Goal: Task Accomplishment & Management: Complete application form

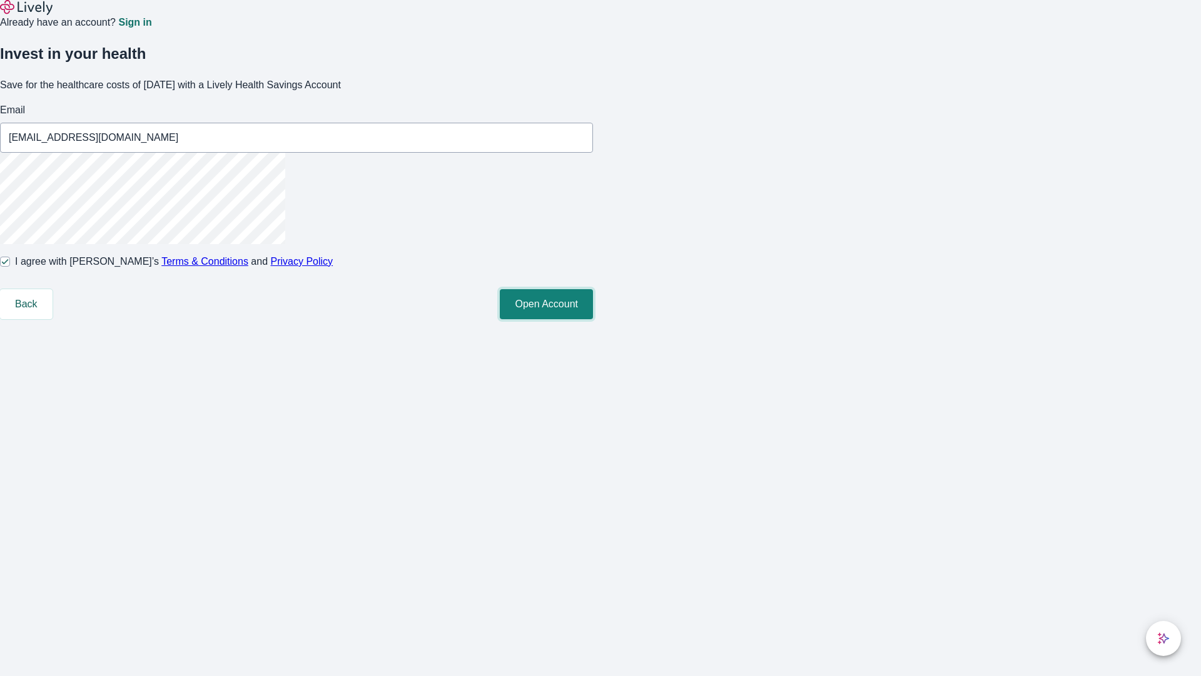
click at [593, 319] on button "Open Account" at bounding box center [546, 304] width 93 height 30
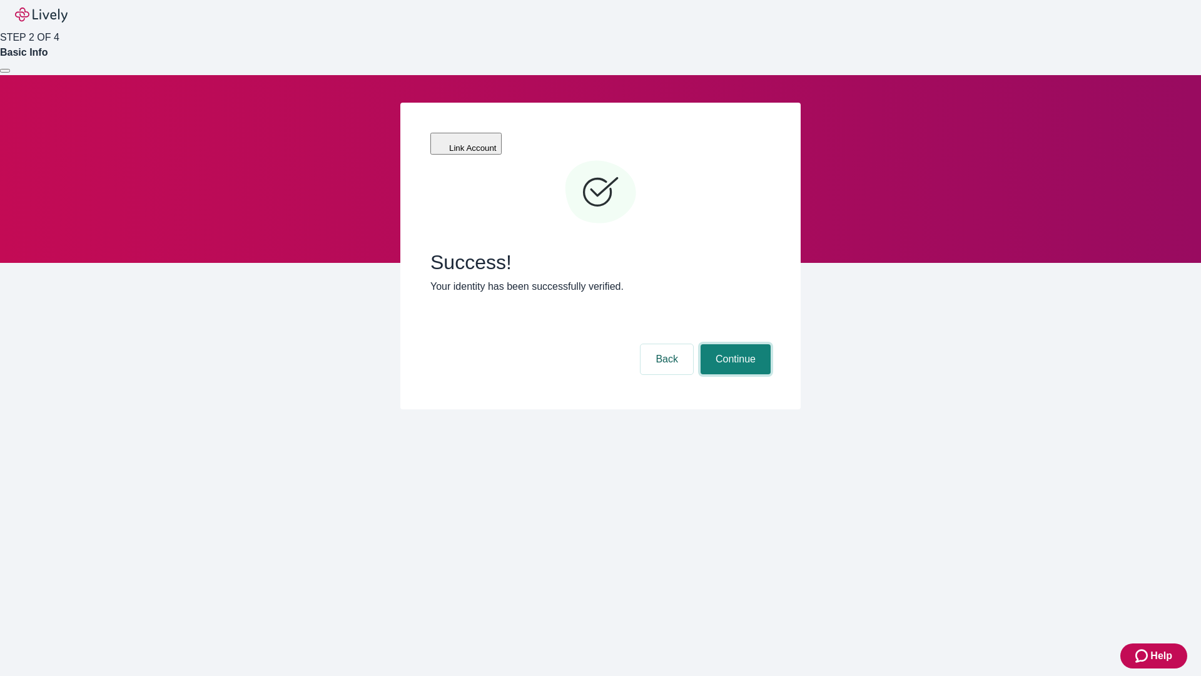
click at [734, 344] on button "Continue" at bounding box center [736, 359] width 70 height 30
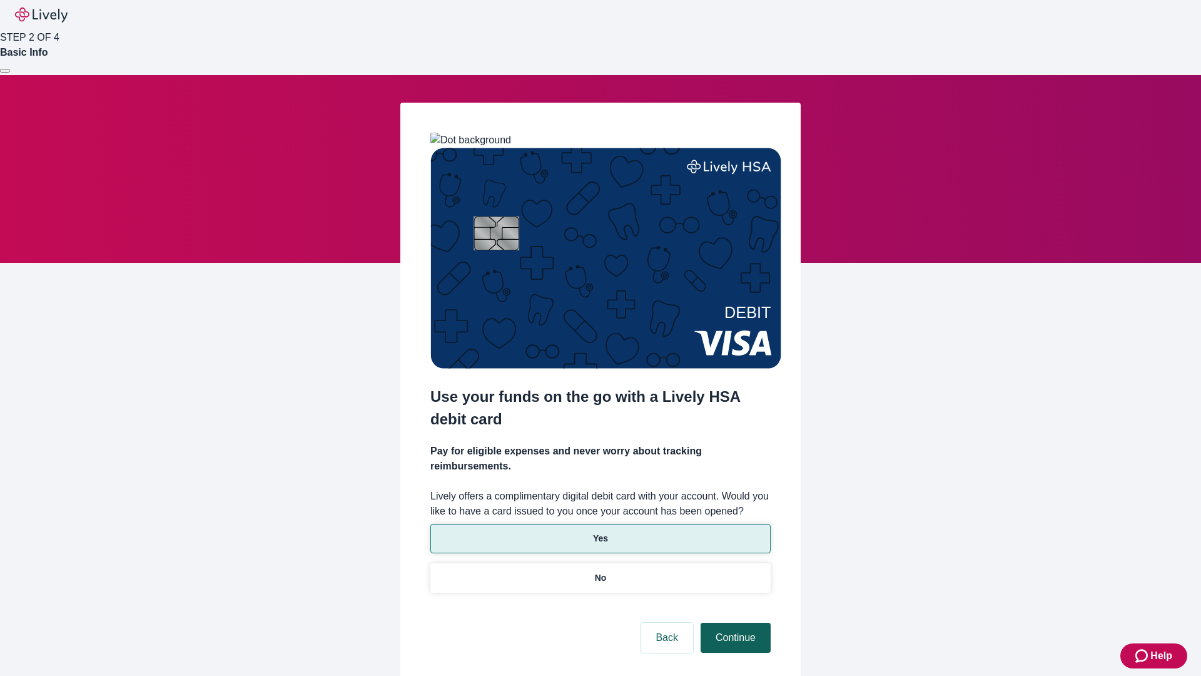
click at [600, 571] on p "No" at bounding box center [601, 577] width 12 height 13
click at [734, 622] on button "Continue" at bounding box center [736, 637] width 70 height 30
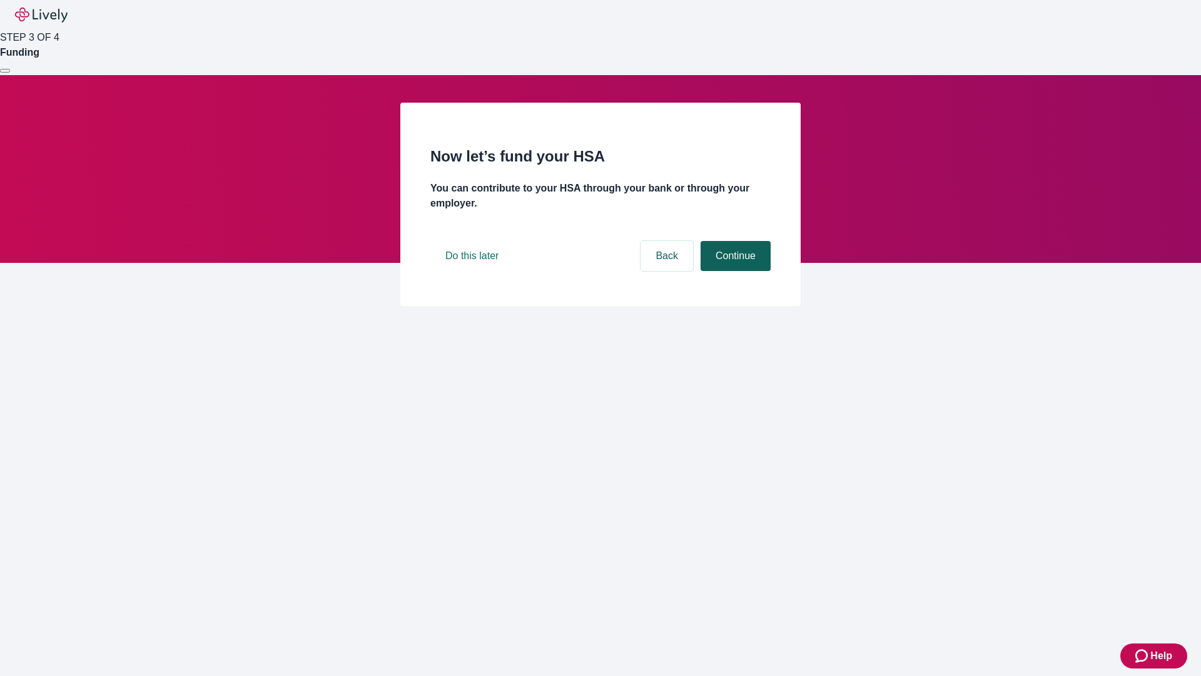
click at [734, 271] on button "Continue" at bounding box center [736, 256] width 70 height 30
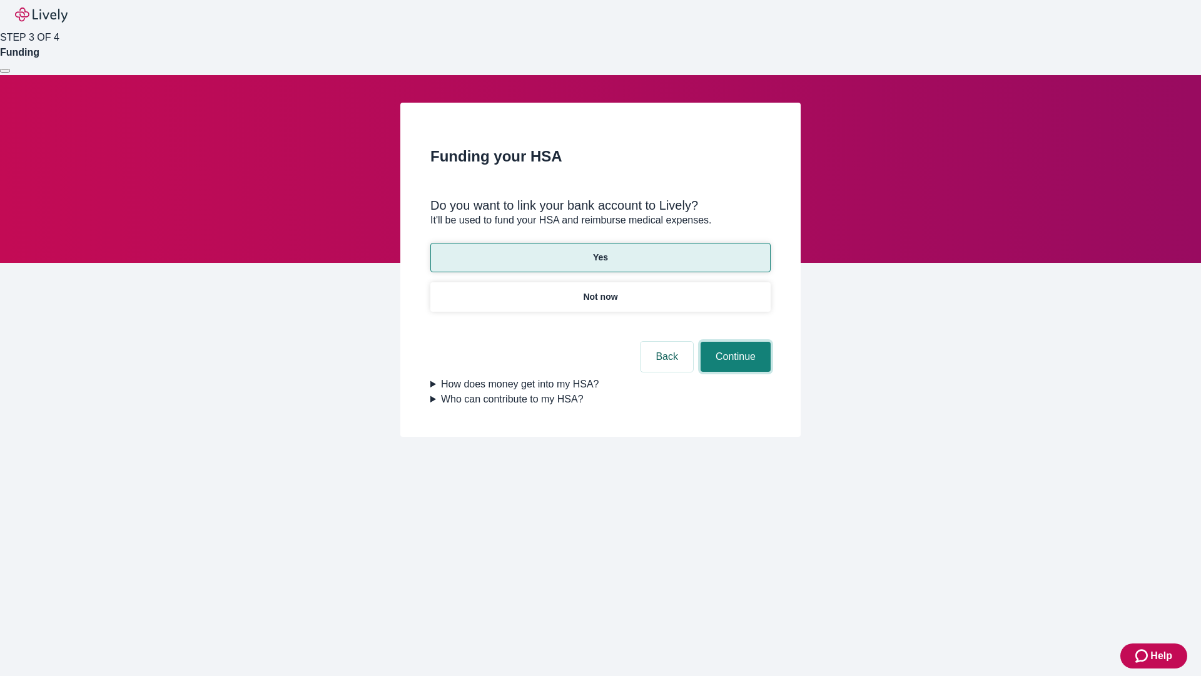
click at [734, 342] on button "Continue" at bounding box center [736, 357] width 70 height 30
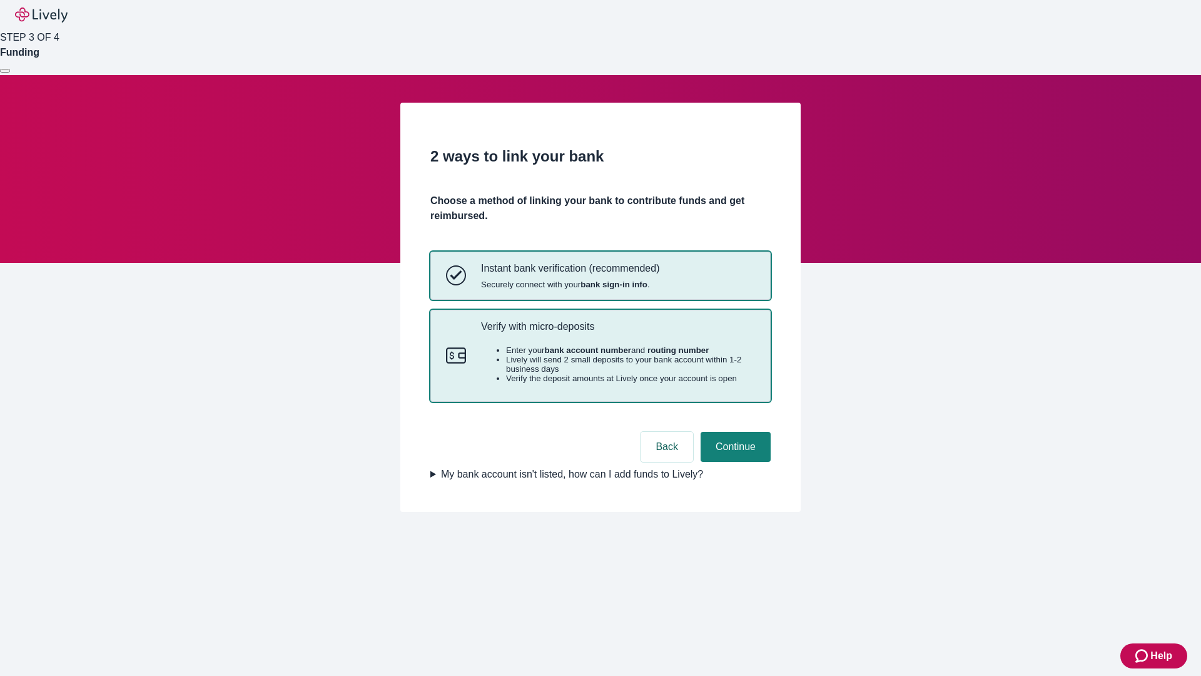
click at [617, 332] on p "Verify with micro-deposits" at bounding box center [618, 326] width 274 height 12
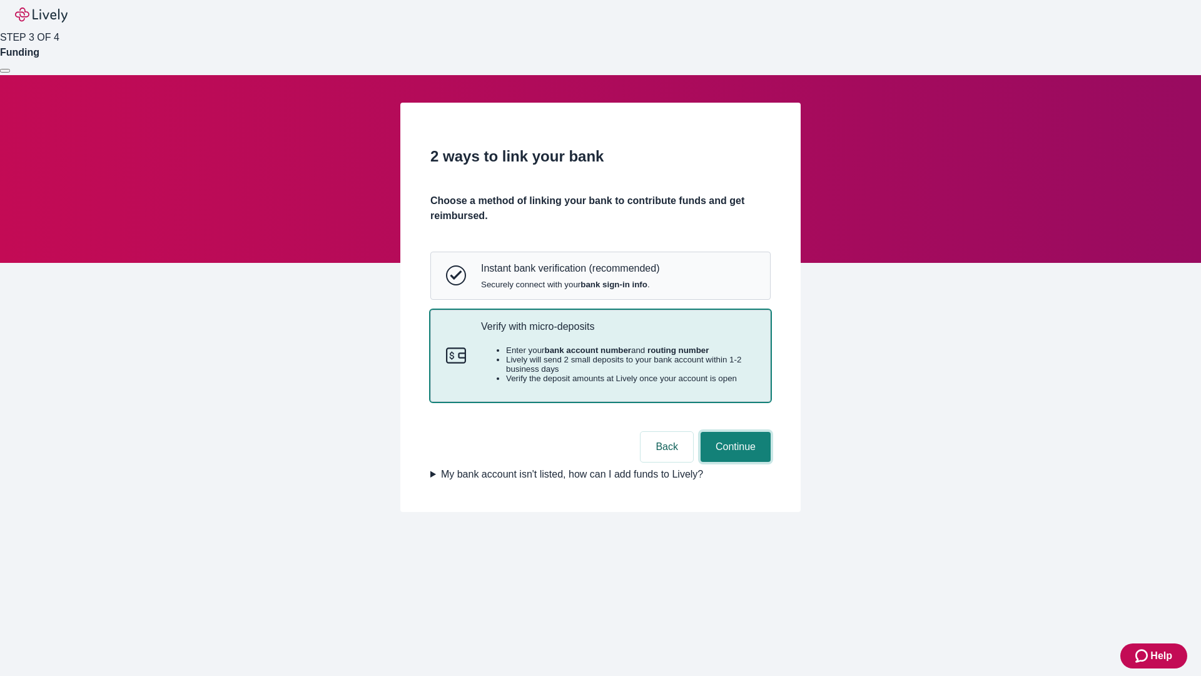
click at [734, 462] on button "Continue" at bounding box center [736, 447] width 70 height 30
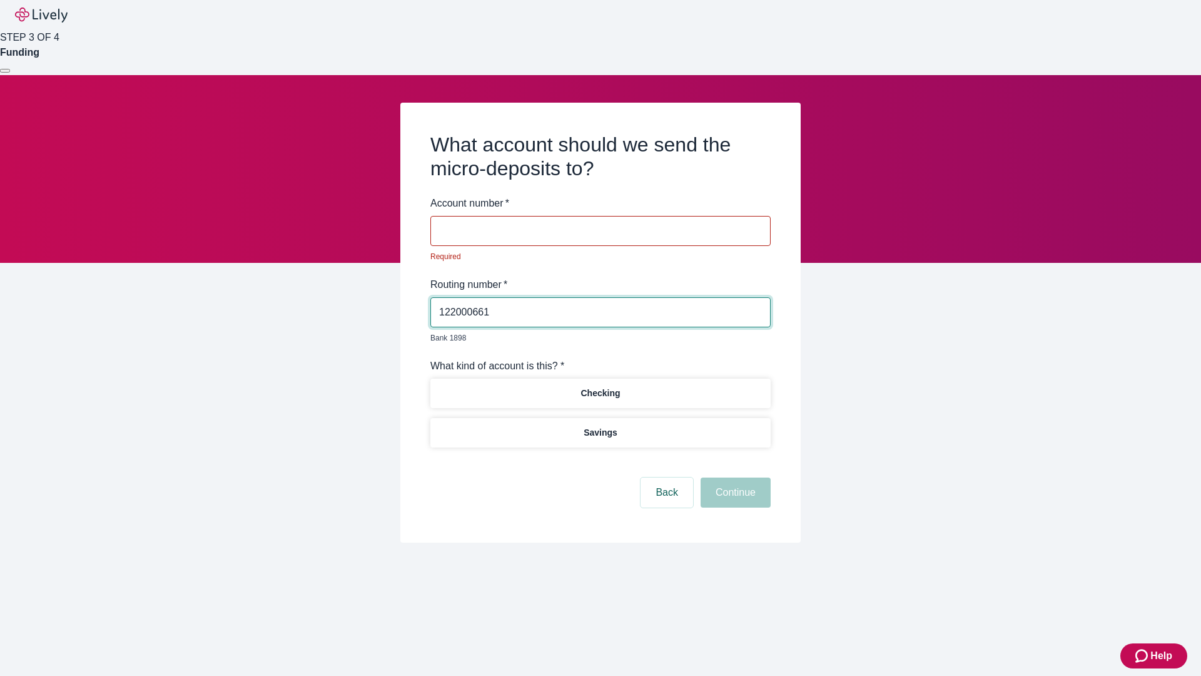
type input "122000661"
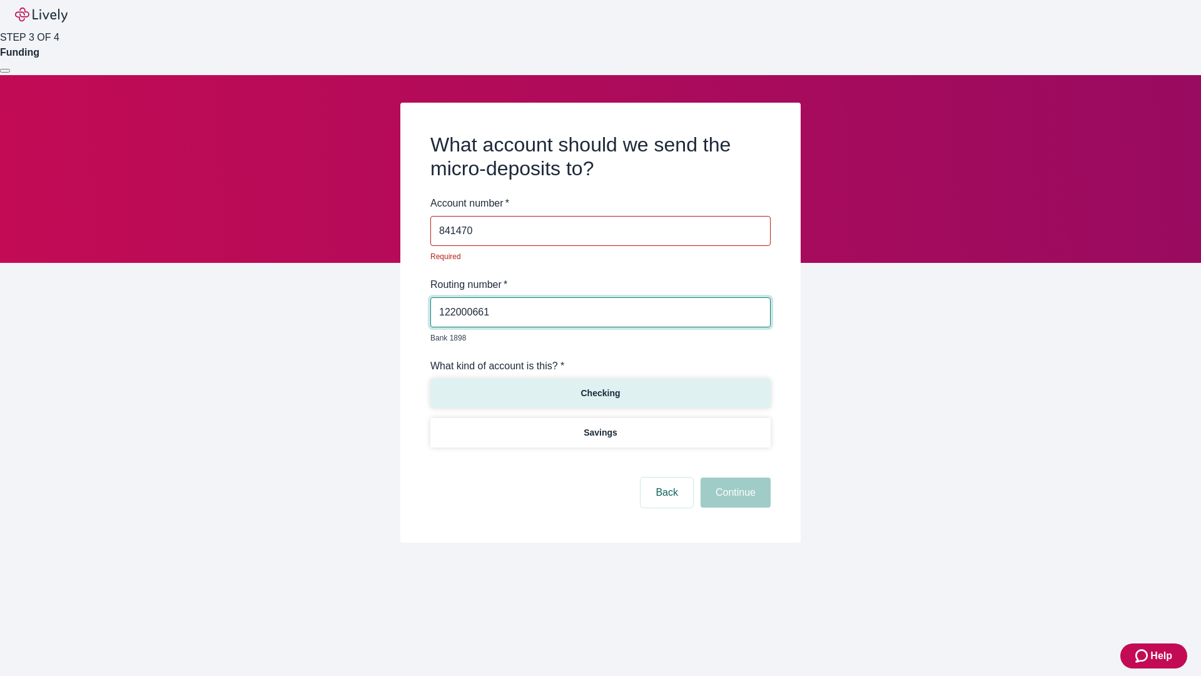
type input "841470"
click at [600, 387] on p "Checking" at bounding box center [599, 393] width 39 height 13
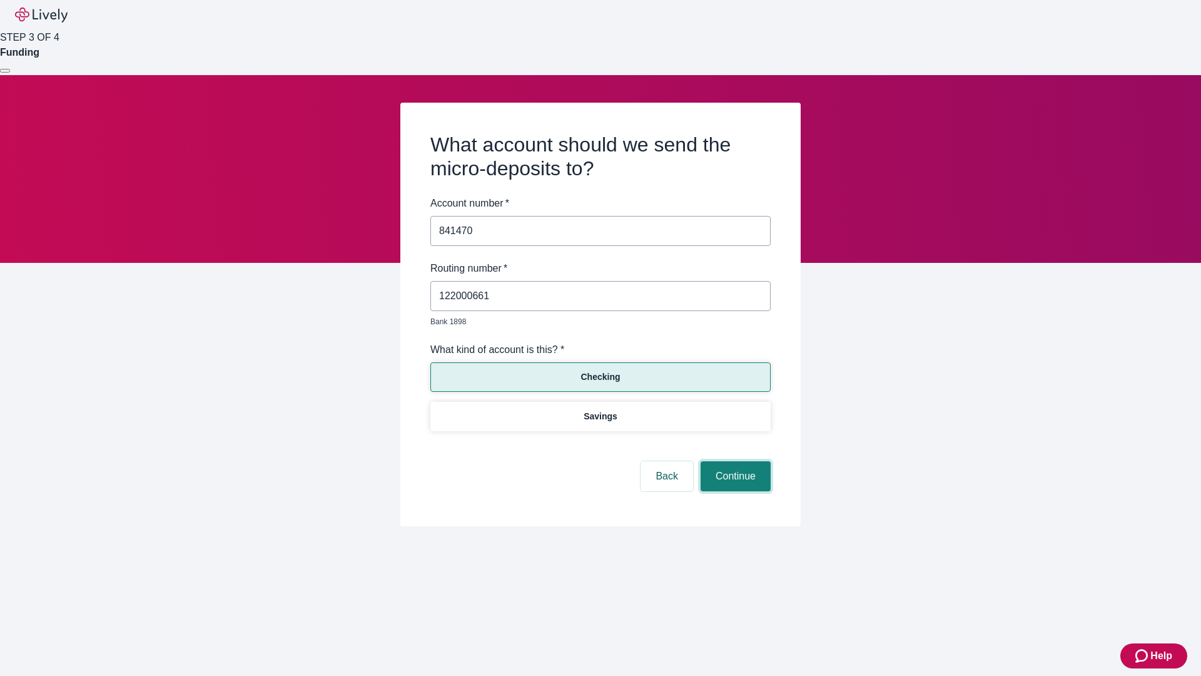
click at [734, 462] on button "Continue" at bounding box center [736, 476] width 70 height 30
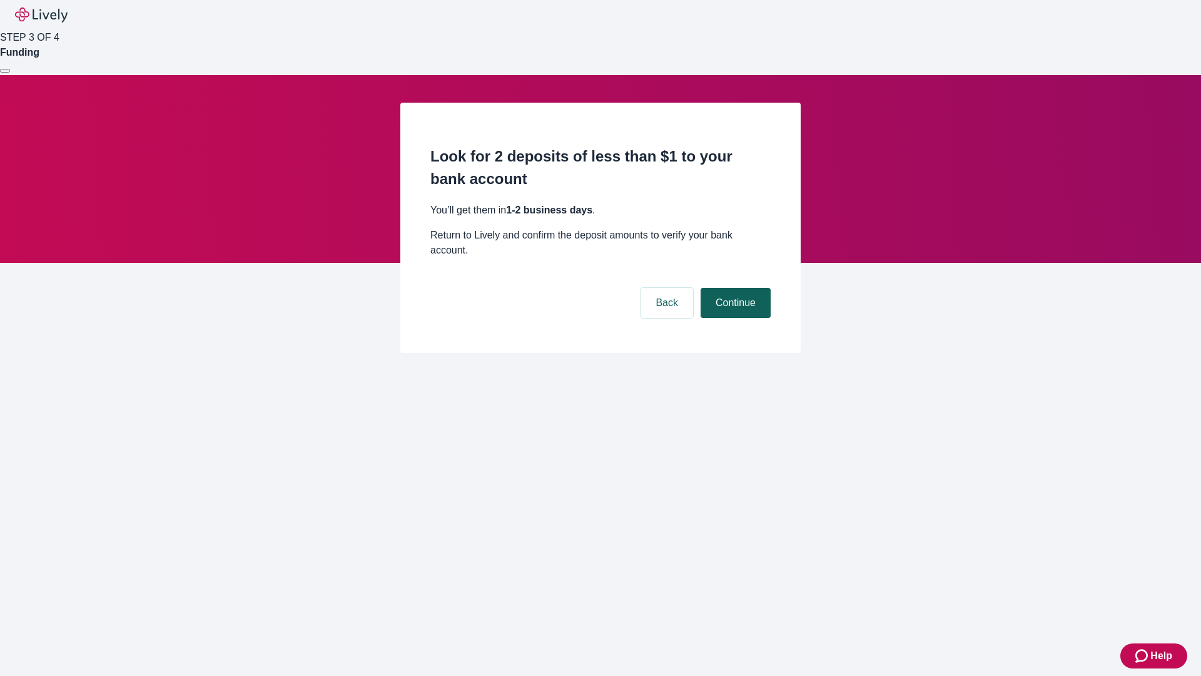
click at [734, 288] on button "Continue" at bounding box center [736, 303] width 70 height 30
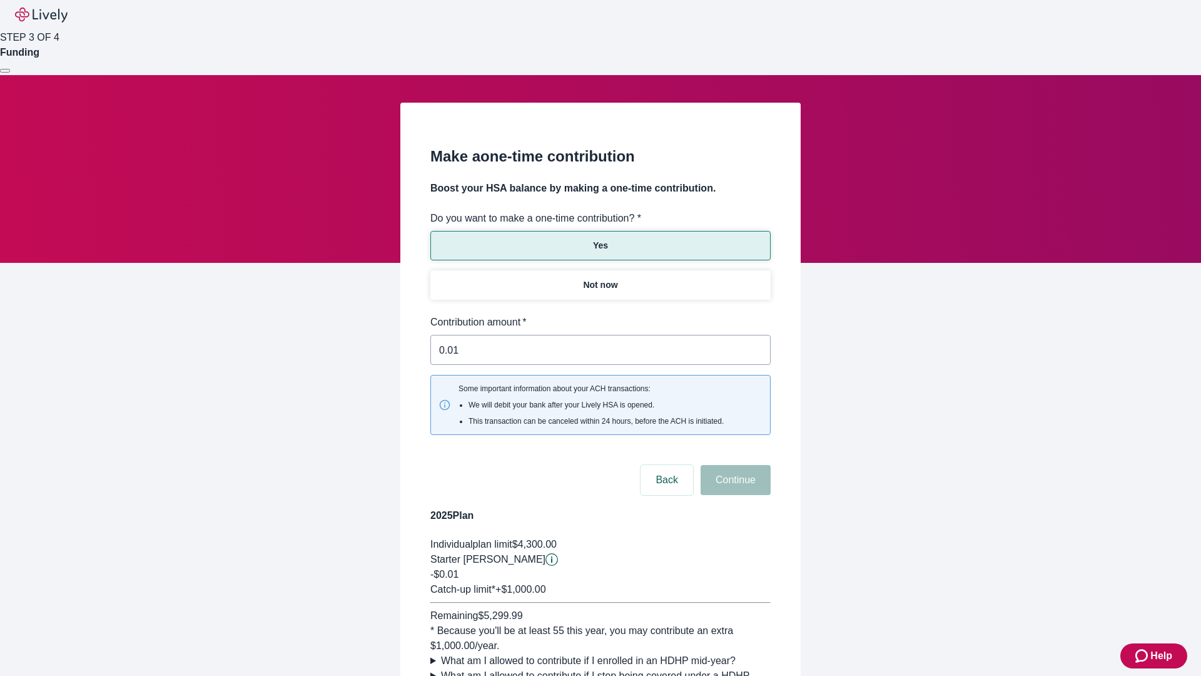
type input "0.01"
click at [734, 465] on button "Continue" at bounding box center [736, 480] width 70 height 30
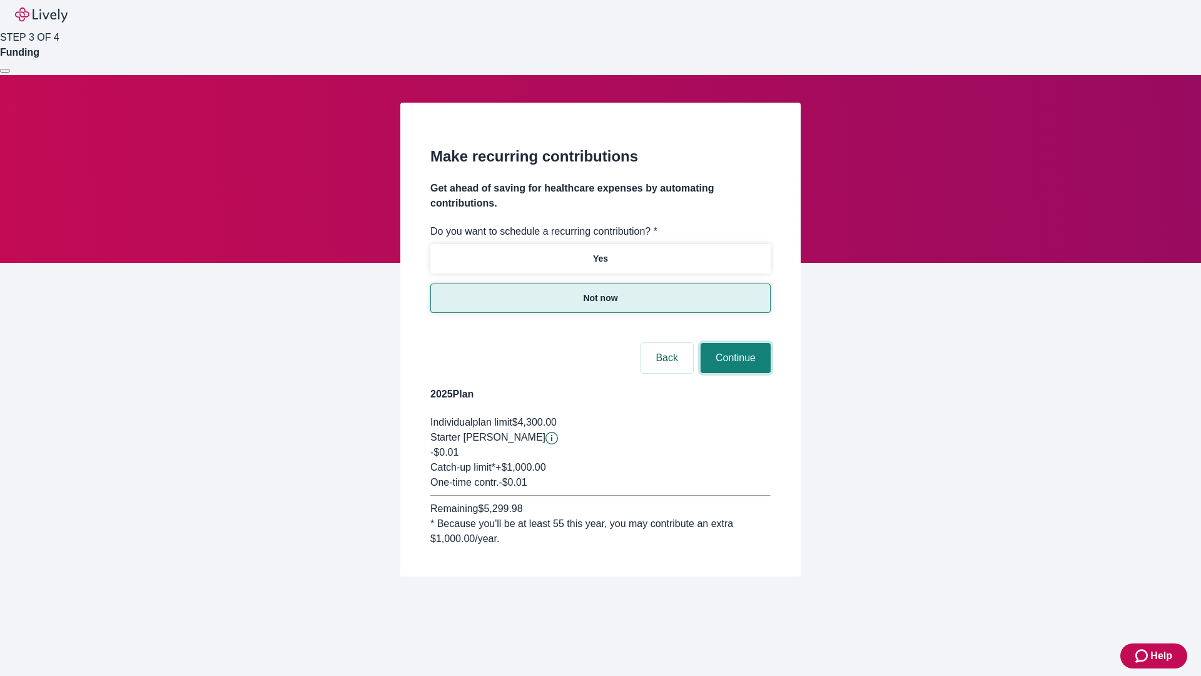
click at [734, 343] on button "Continue" at bounding box center [736, 358] width 70 height 30
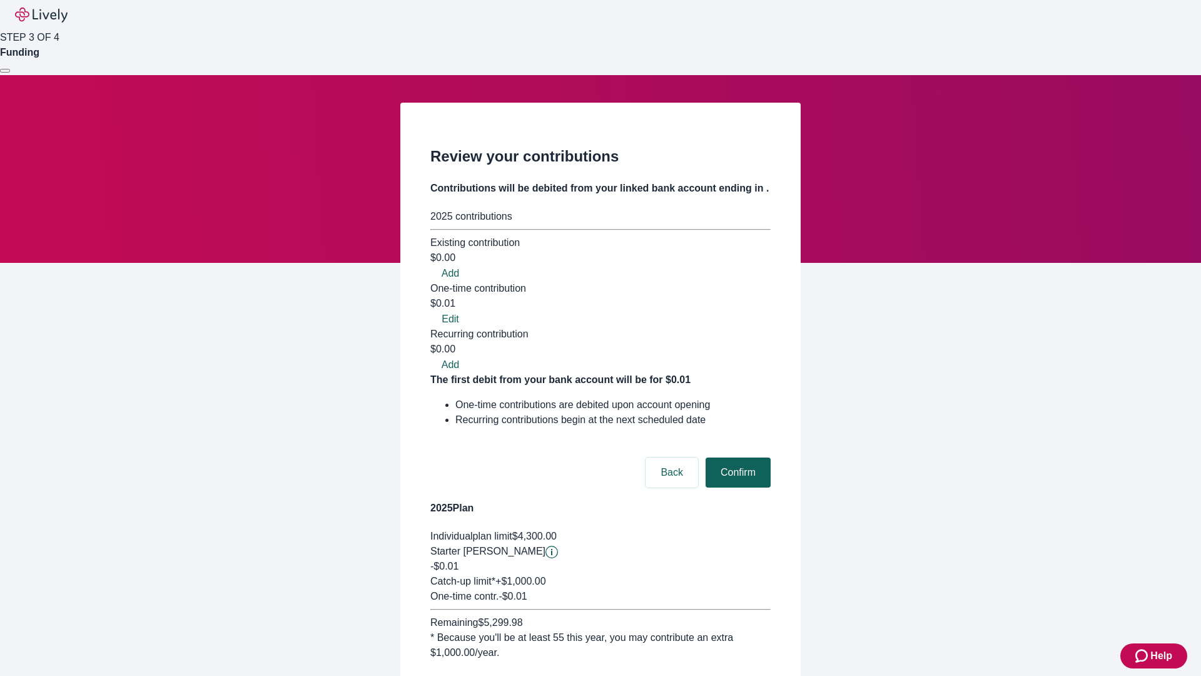
click at [736, 457] on button "Confirm" at bounding box center [738, 472] width 65 height 30
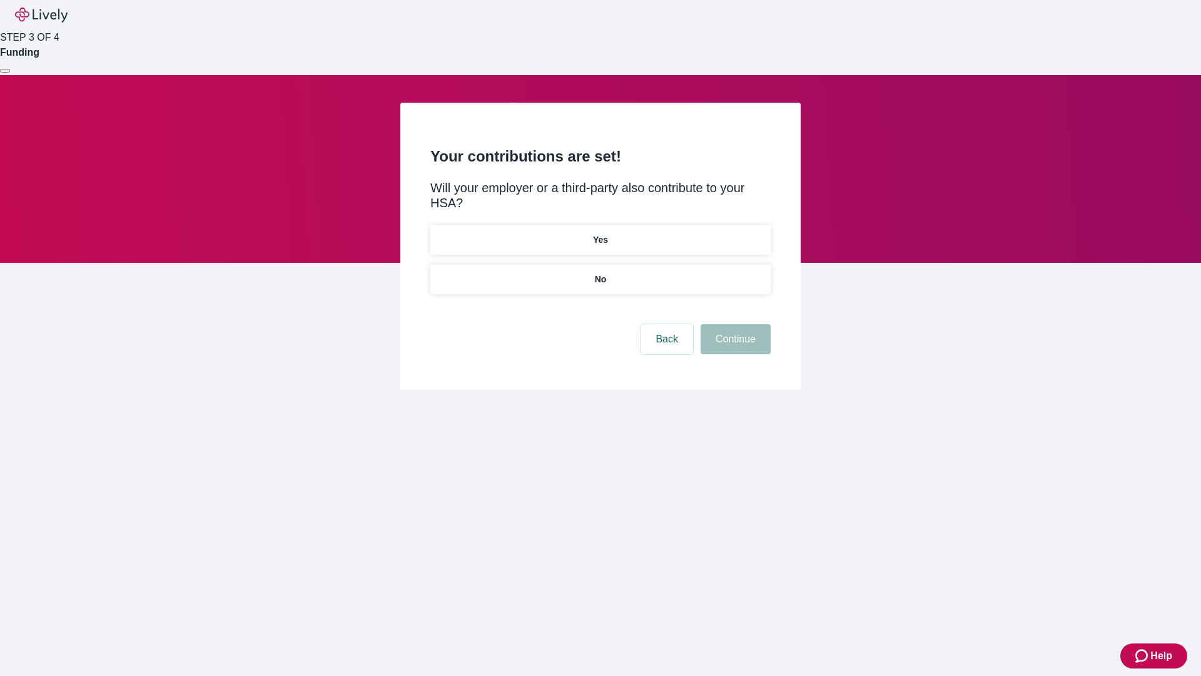
click at [600, 273] on p "No" at bounding box center [601, 279] width 12 height 13
click at [734, 324] on button "Continue" at bounding box center [736, 339] width 70 height 30
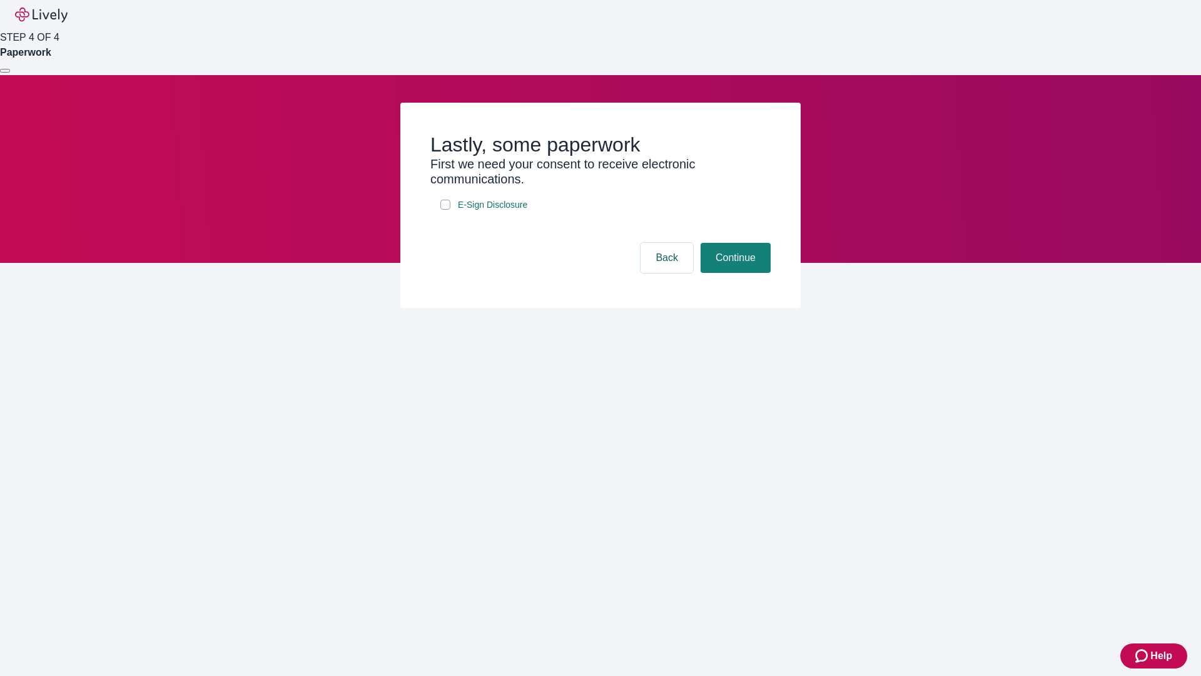
click at [445, 210] on input "E-Sign Disclosure" at bounding box center [445, 205] width 10 height 10
checkbox input "true"
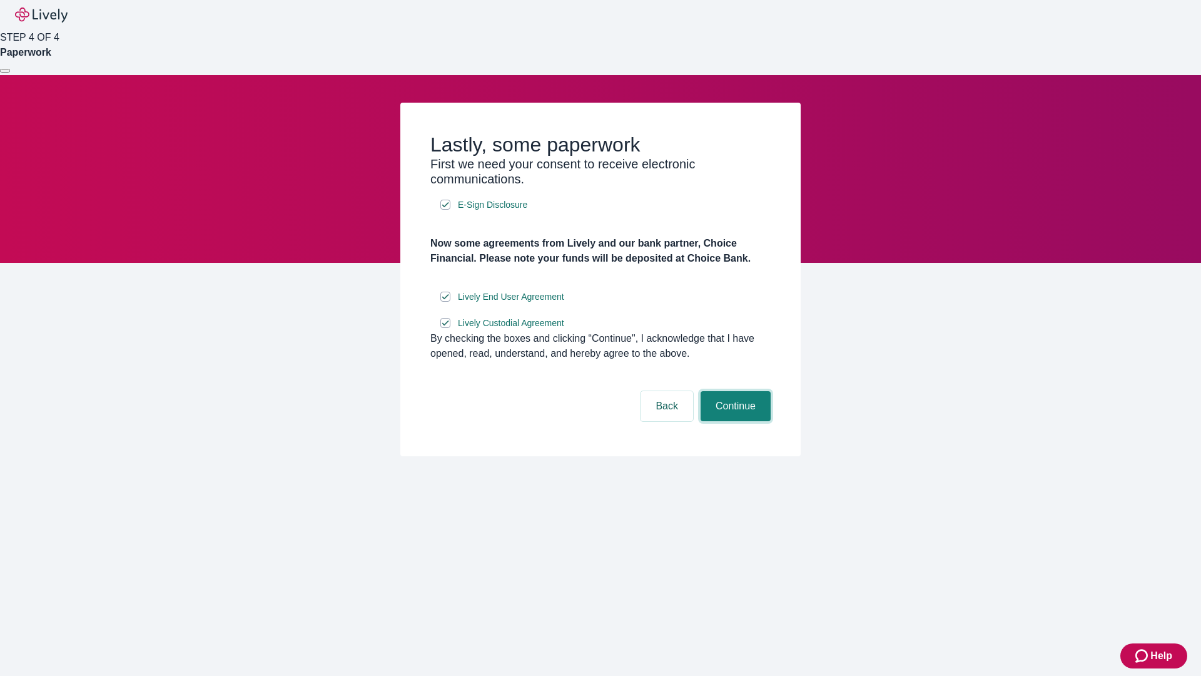
click at [734, 421] on button "Continue" at bounding box center [736, 406] width 70 height 30
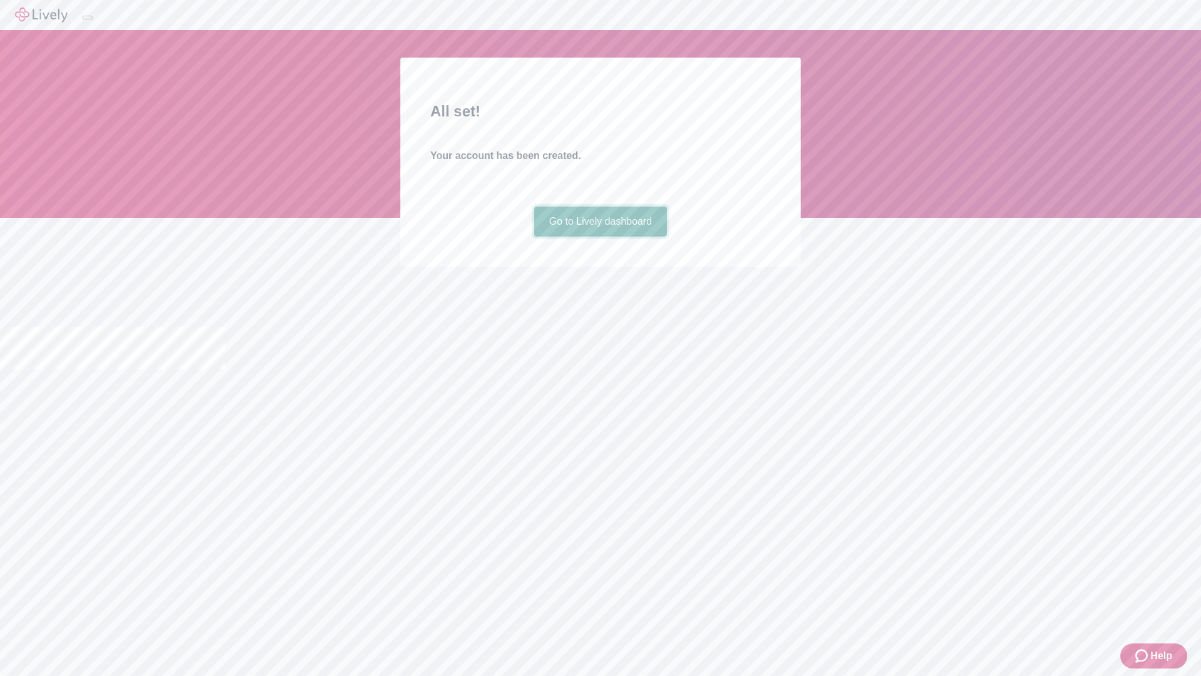
click at [600, 236] on link "Go to Lively dashboard" at bounding box center [600, 221] width 133 height 30
